Goal: Check status: Check status

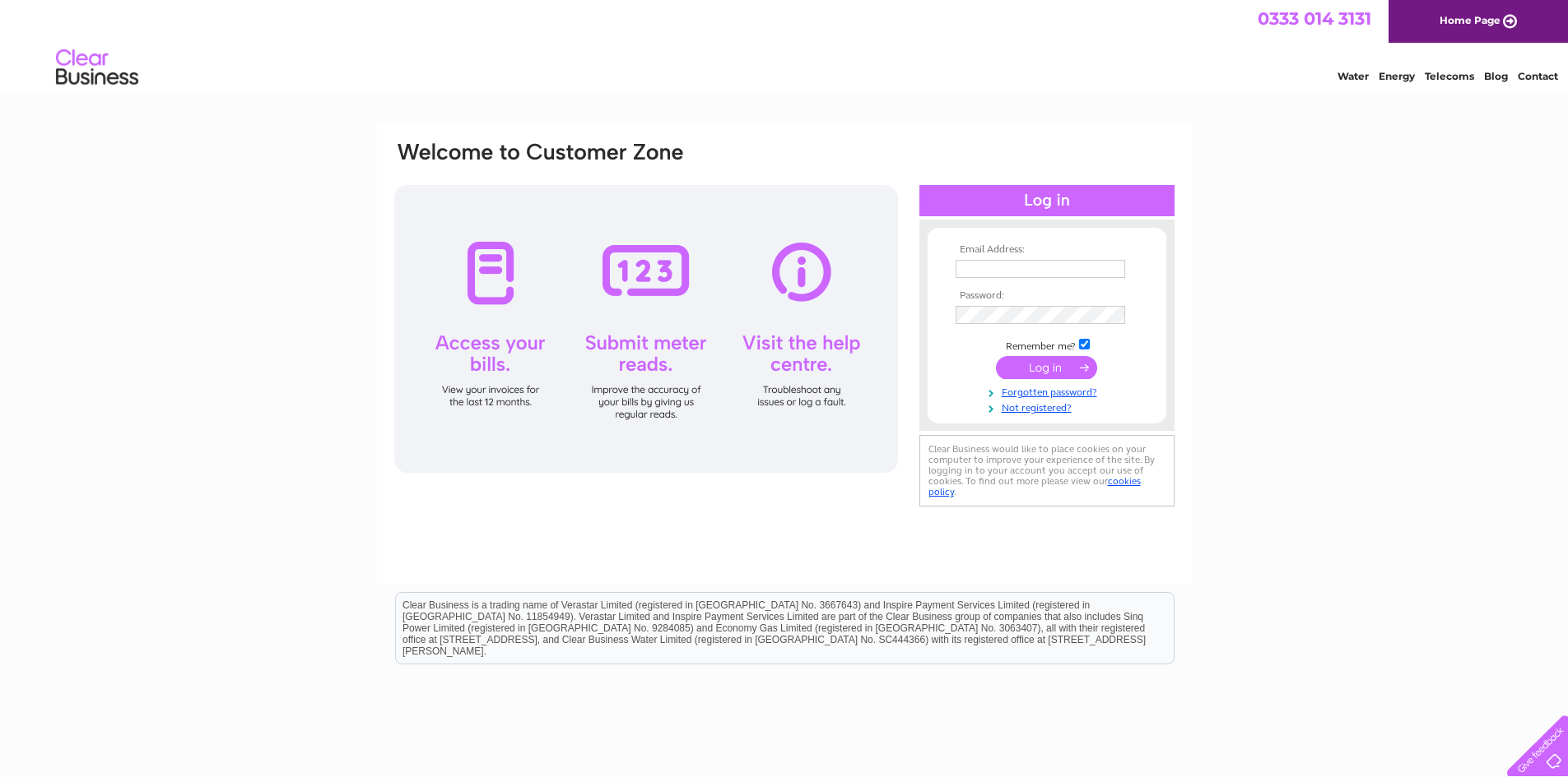
type input "[EMAIL_ADDRESS][DOMAIN_NAME]"
click at [1033, 372] on input "submit" at bounding box center [1046, 368] width 101 height 23
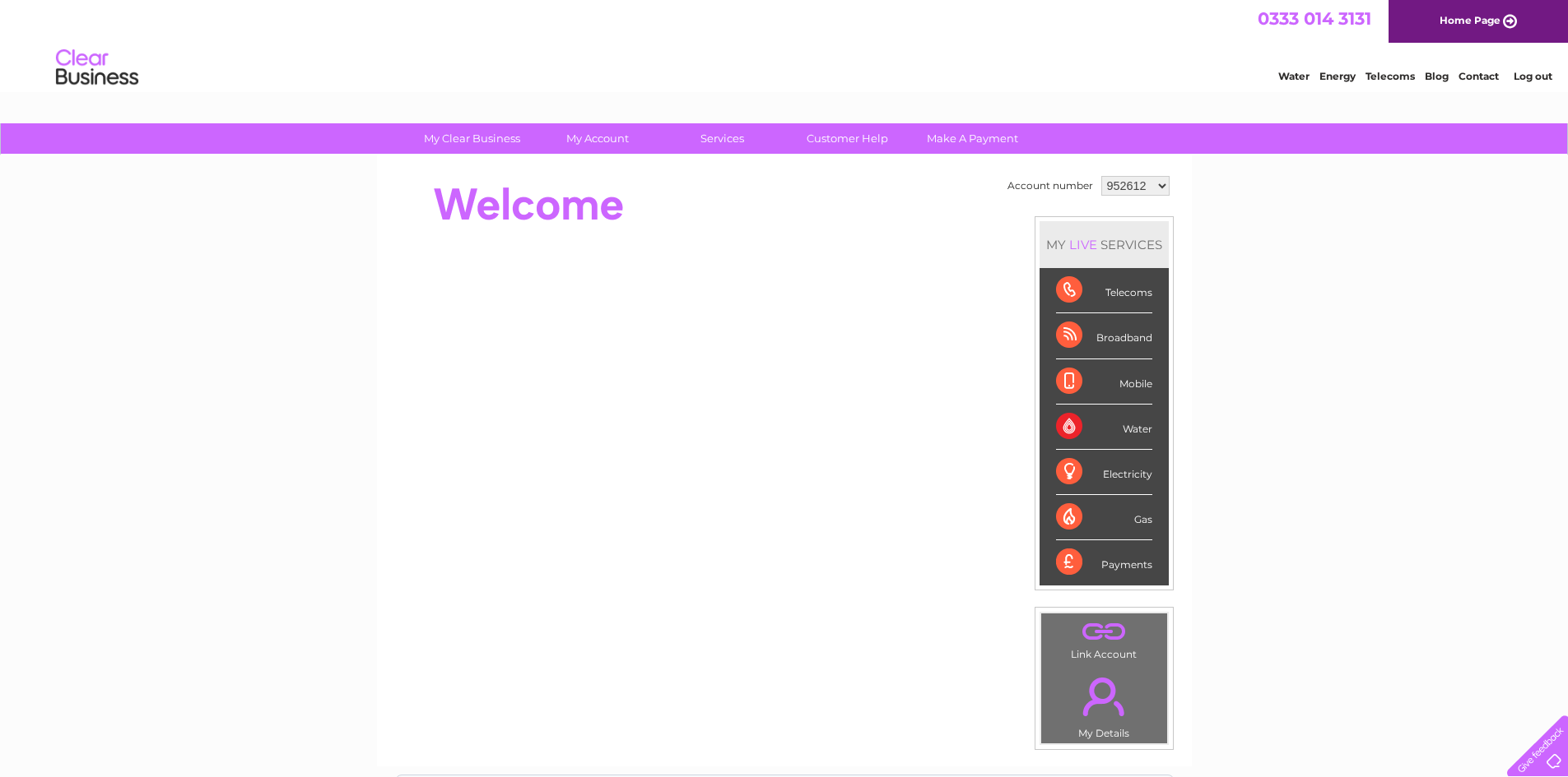
click at [1143, 187] on select "952612 1109183" at bounding box center [1135, 185] width 69 height 20
select select "1109183"
click at [1101, 176] on select "952612 1109183" at bounding box center [1135, 185] width 69 height 20
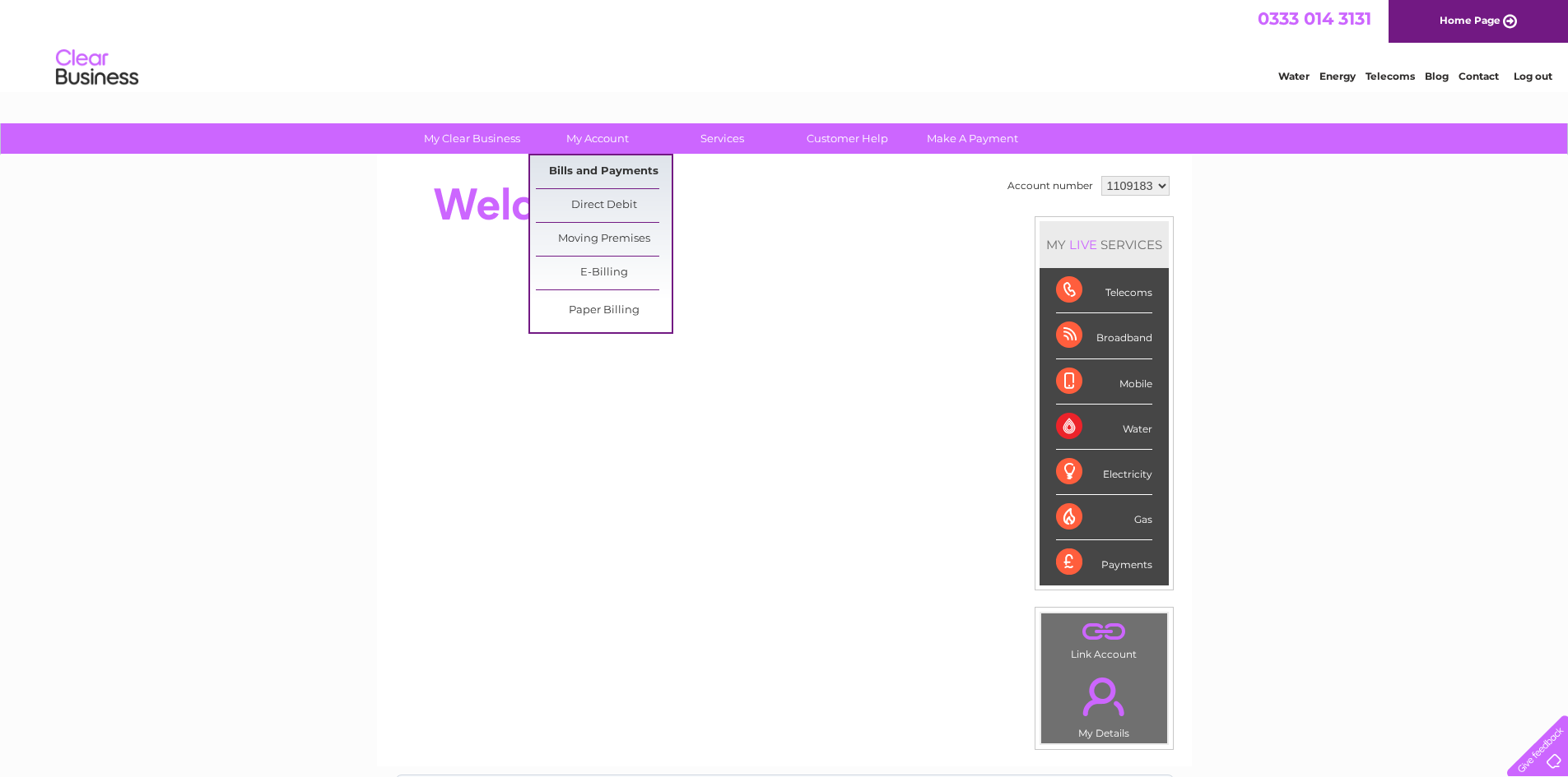
click at [611, 169] on link "Bills and Payments" at bounding box center [604, 172] width 136 height 33
